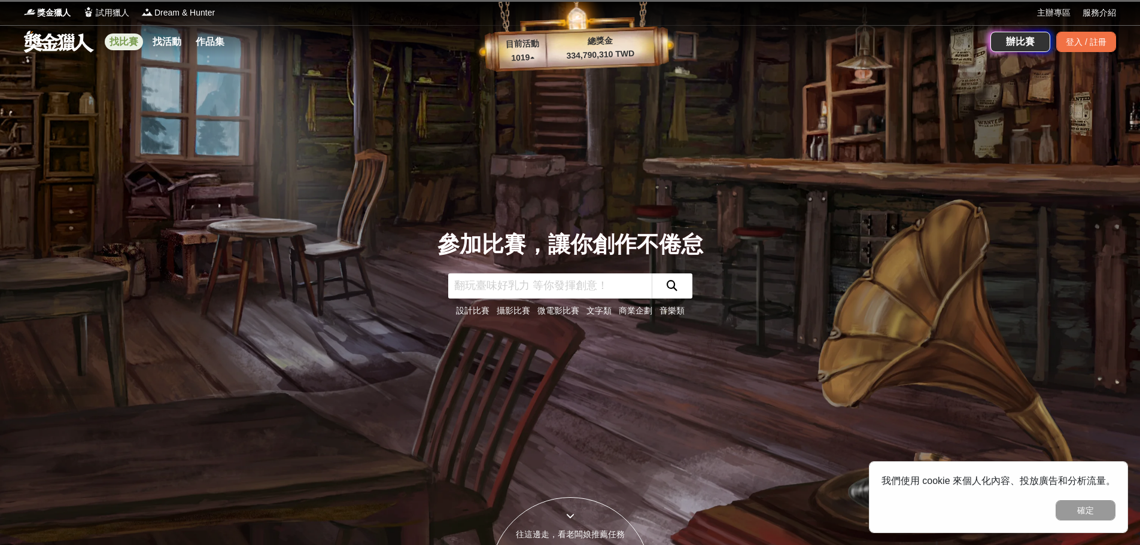
click at [136, 46] on link "找比賽" at bounding box center [124, 42] width 38 height 17
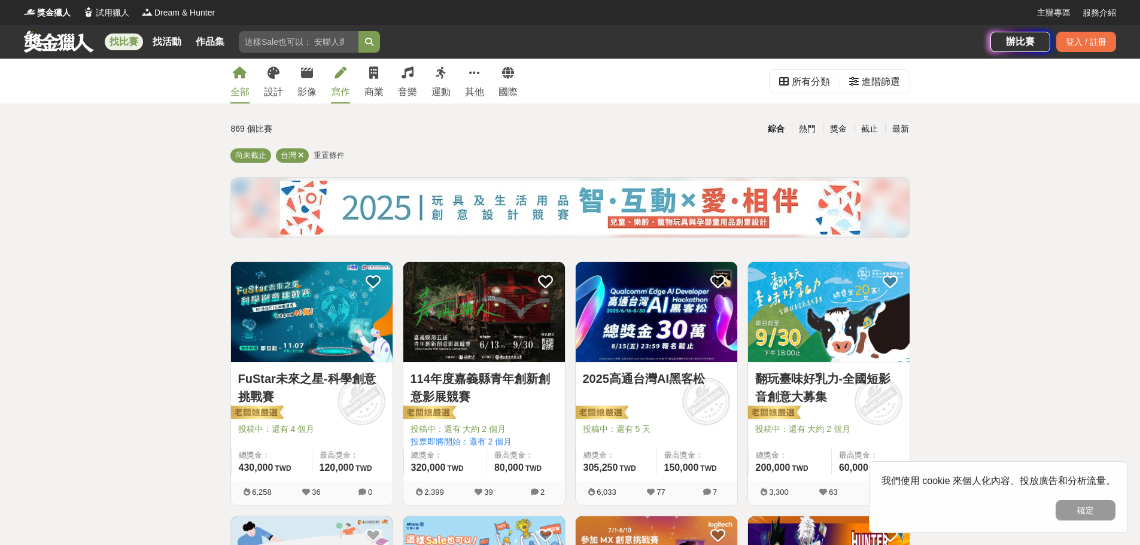
click at [347, 86] on div "寫作" at bounding box center [340, 92] width 19 height 14
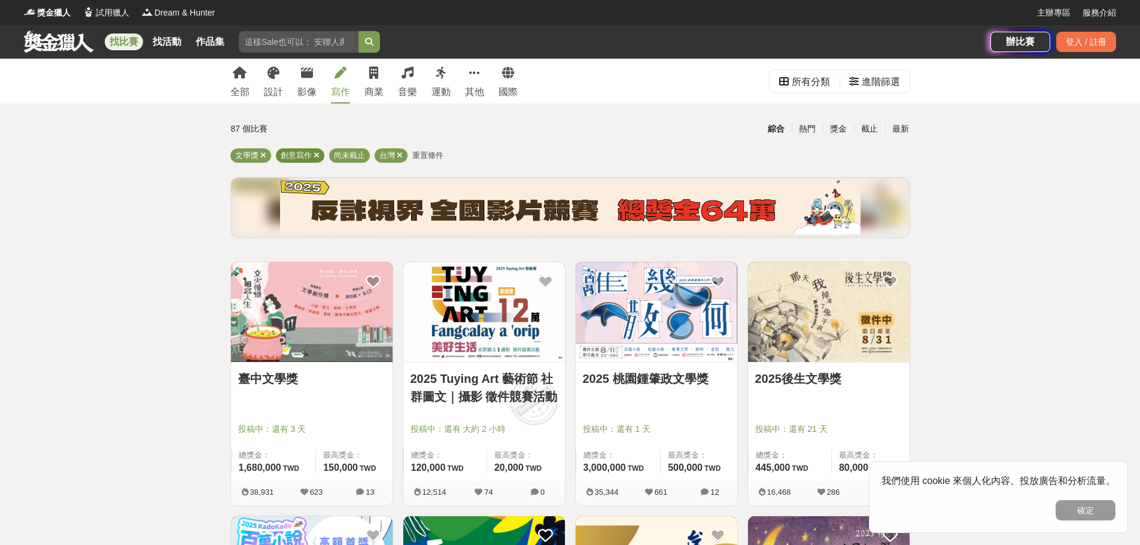
click at [314, 155] on icon at bounding box center [317, 155] width 6 height 8
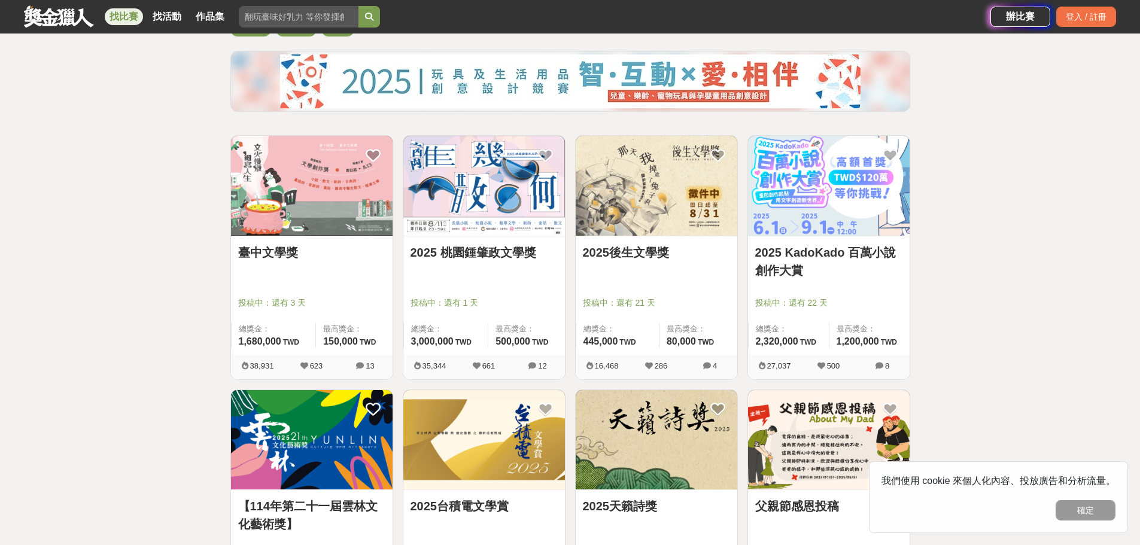
scroll to position [120, 0]
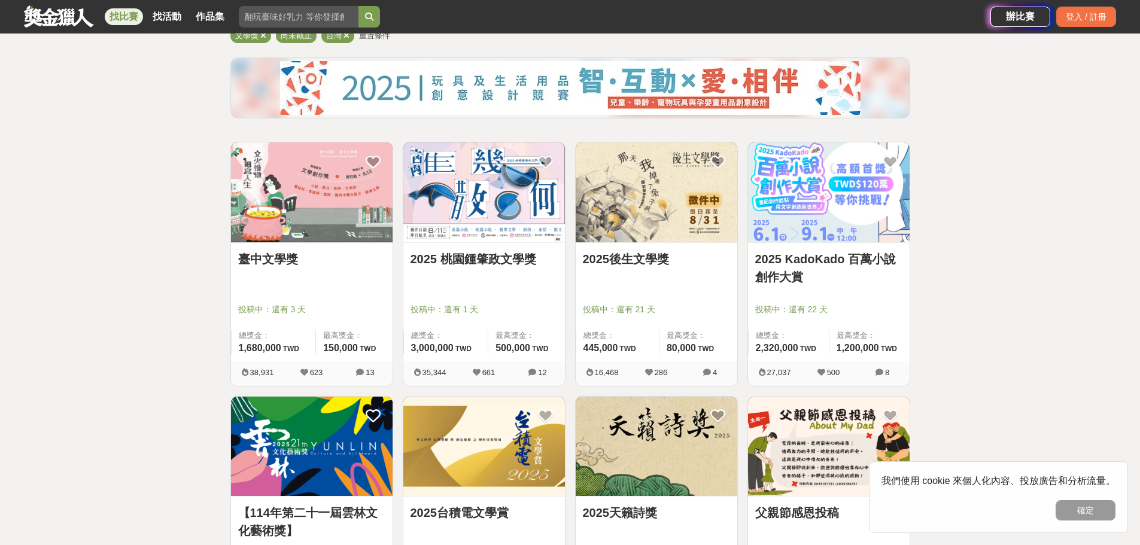
click at [497, 262] on link "2025 桃園鍾肇政文學獎" at bounding box center [484, 259] width 147 height 18
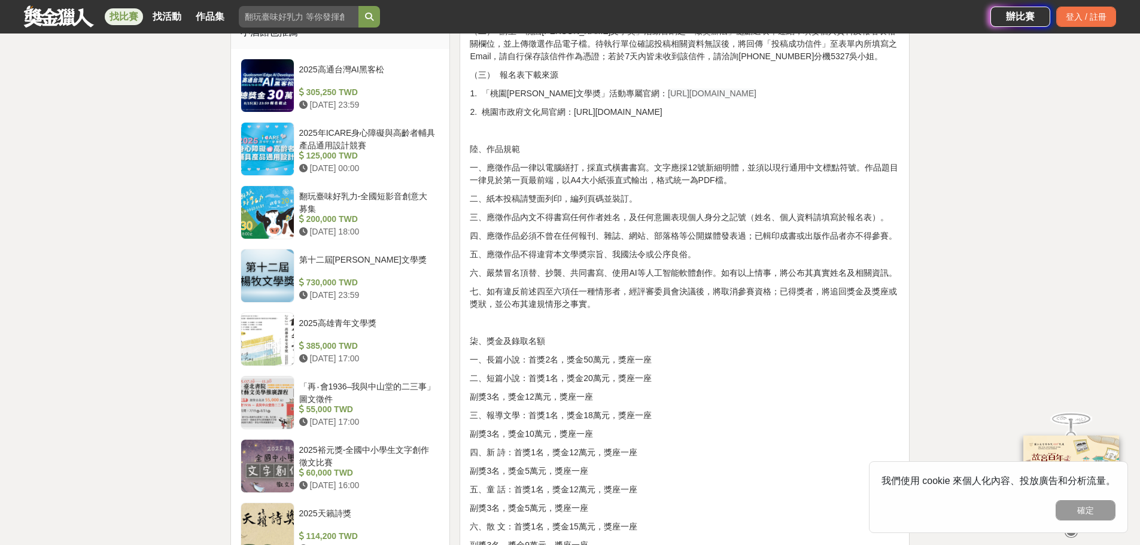
scroll to position [1257, 0]
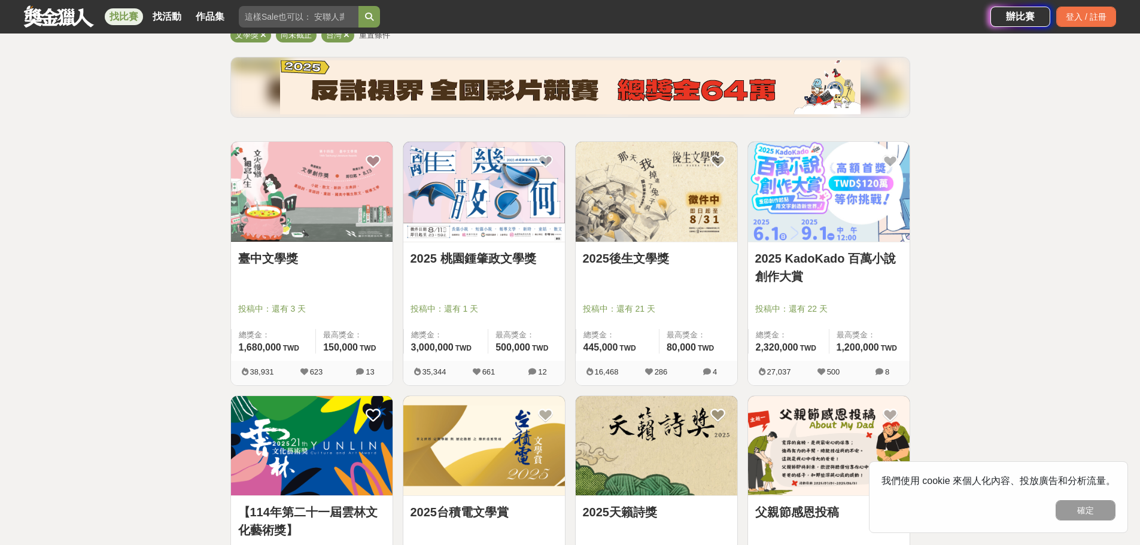
scroll to position [120, 0]
click at [647, 267] on link "2025後生文學獎" at bounding box center [656, 259] width 147 height 18
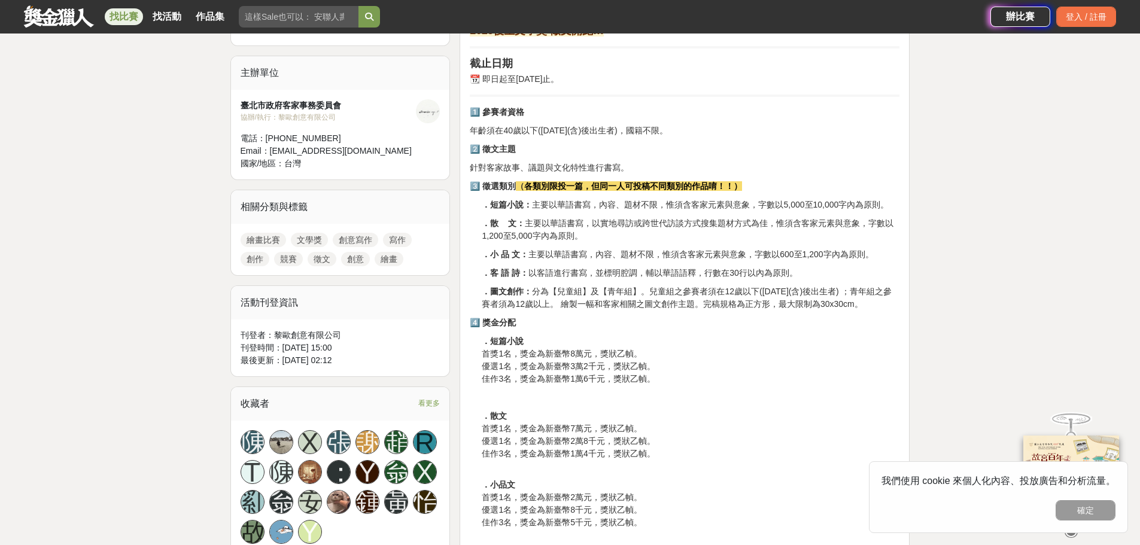
scroll to position [419, 0]
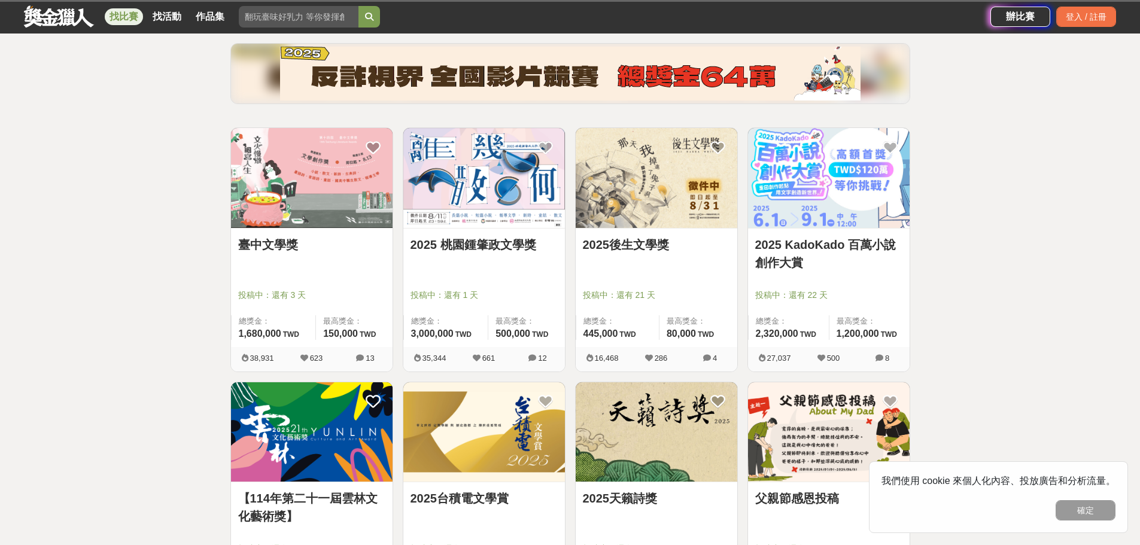
scroll to position [120, 0]
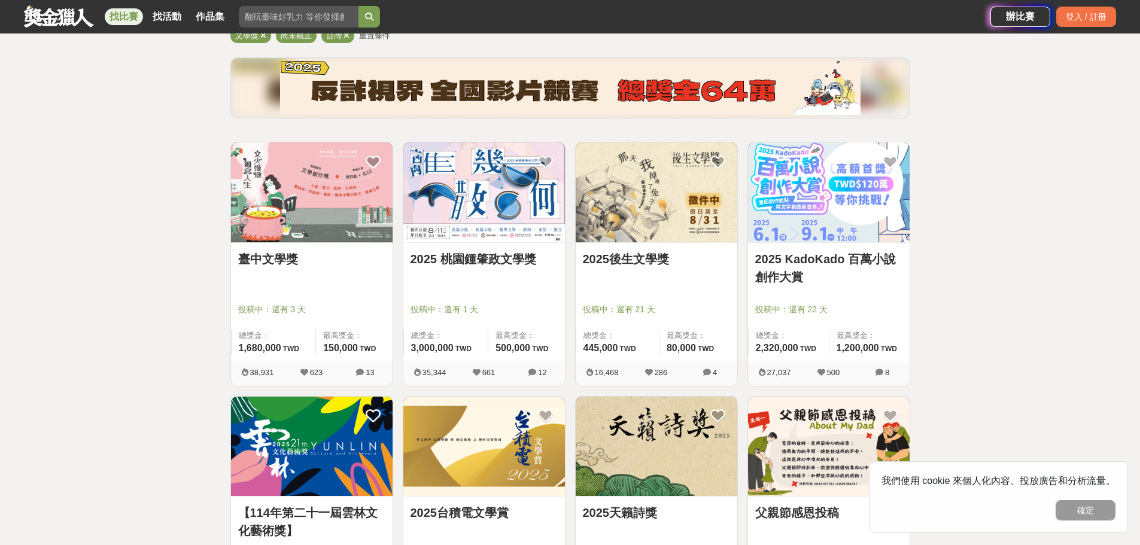
click at [276, 261] on link "臺中文學獎" at bounding box center [311, 259] width 147 height 18
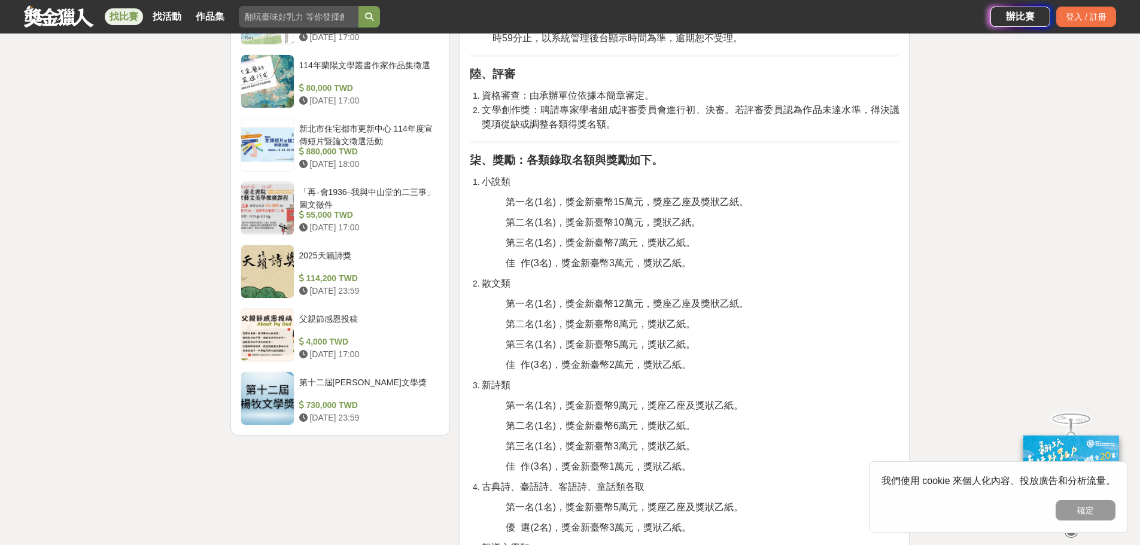
scroll to position [1437, 0]
